Goal: Task Accomplishment & Management: Manage account settings

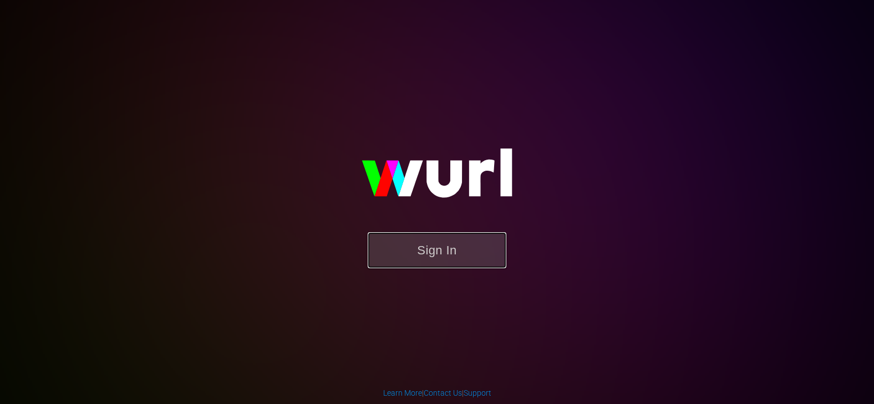
click at [450, 260] on button "Sign In" at bounding box center [437, 250] width 139 height 36
click at [428, 264] on button "Sign In" at bounding box center [437, 250] width 139 height 36
click at [408, 266] on button "Sign In" at bounding box center [437, 250] width 139 height 36
click at [459, 258] on button "Sign In" at bounding box center [437, 250] width 139 height 36
click at [448, 248] on button "Sign In" at bounding box center [437, 250] width 139 height 36
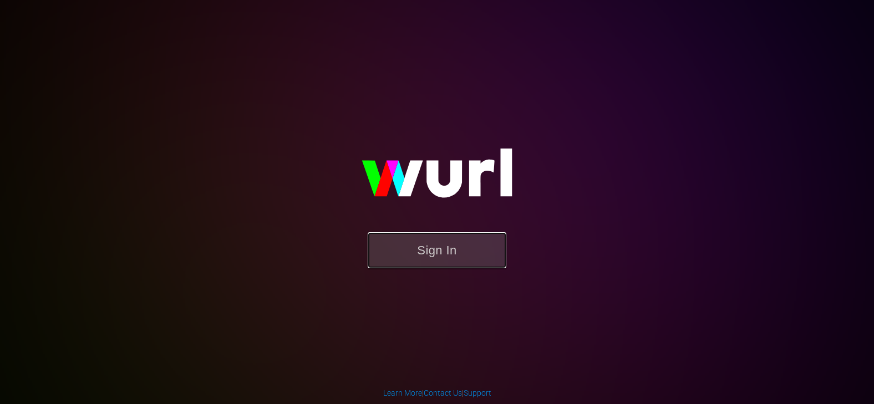
click at [463, 257] on button "Sign In" at bounding box center [437, 250] width 139 height 36
click at [407, 253] on button "Sign In" at bounding box center [437, 250] width 139 height 36
click at [308, 113] on div "Sign In" at bounding box center [436, 202] width 257 height 179
click at [430, 244] on button "Sign In" at bounding box center [437, 250] width 139 height 36
click at [453, 257] on button "Sign In" at bounding box center [437, 250] width 139 height 36
